Goal: Task Accomplishment & Management: Use online tool/utility

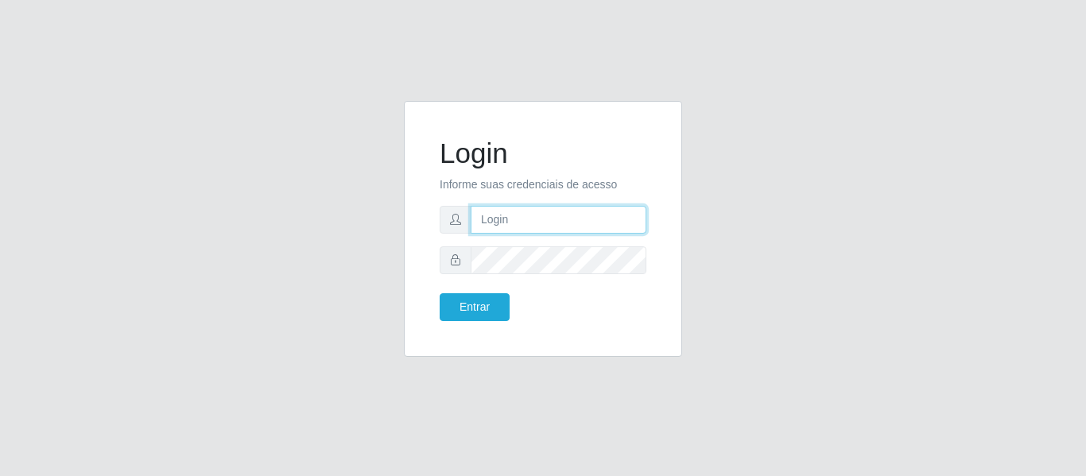
click at [506, 215] on input "text" at bounding box center [559, 220] width 176 height 28
click at [515, 219] on input "bomquesoatacadoii@campina-grande-loja-liberdade-liberdade-r-odon-bezerra" at bounding box center [559, 220] width 176 height 28
click at [630, 224] on input "bomquesoatacadoii@campina-grande-loja-liberdade-liberdade-r-odon-bezerra" at bounding box center [559, 220] width 176 height 28
click at [626, 221] on input "bomquesoatacadoii@ca-grande-loja-liberdade-liberdade-r-odon-bezerra" at bounding box center [559, 220] width 176 height 28
click at [631, 219] on input "bomquesoatacadoii@de-loja-liberdade-liberdade-r-odon-bezerra" at bounding box center [559, 220] width 176 height 28
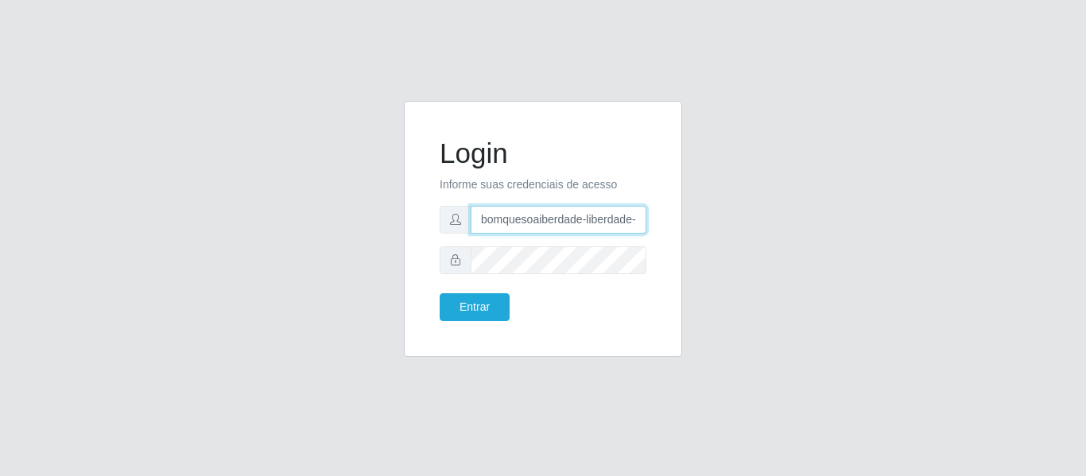
click at [631, 219] on input "bomquesoaiberdade-liberdade-r-odon-bezerra" at bounding box center [559, 220] width 176 height 28
click at [573, 211] on input "-r-odon-bezerr" at bounding box center [559, 220] width 176 height 28
type input "-"
click at [719, 217] on div "Login Informe suas credenciais de acesso Entrar" at bounding box center [543, 238] width 906 height 275
click at [617, 215] on input "text" at bounding box center [559, 220] width 176 height 28
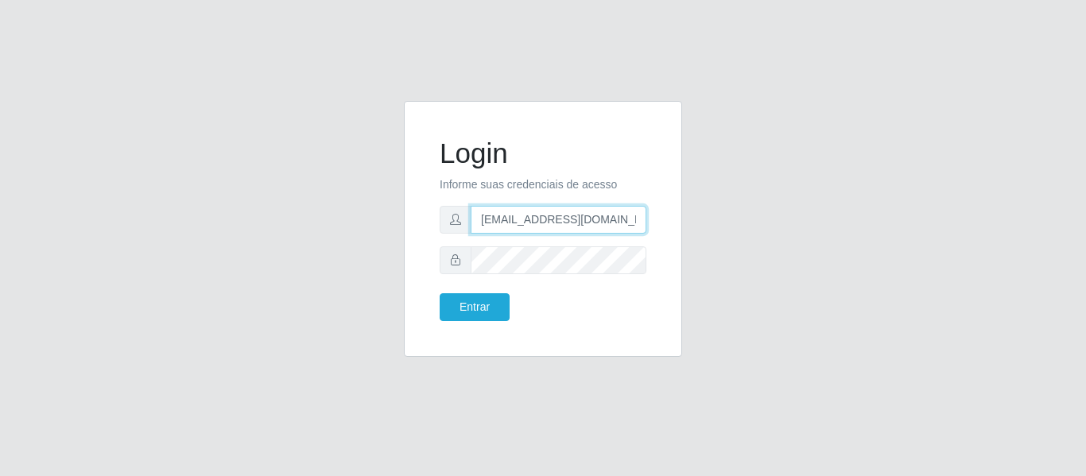
click at [609, 219] on input "[EMAIL_ADDRESS][DOMAIN_NAME]" at bounding box center [559, 220] width 176 height 28
type input "b"
